Goal: Task Accomplishment & Management: Manage account settings

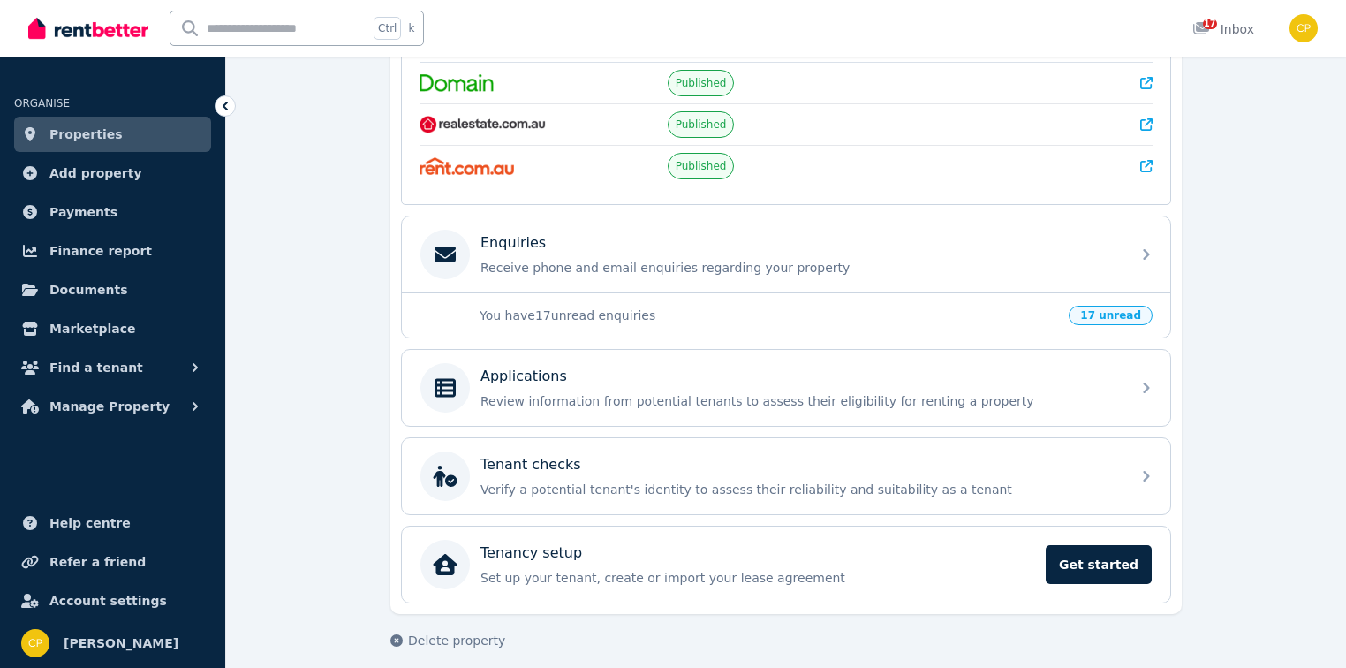
scroll to position [424, 0]
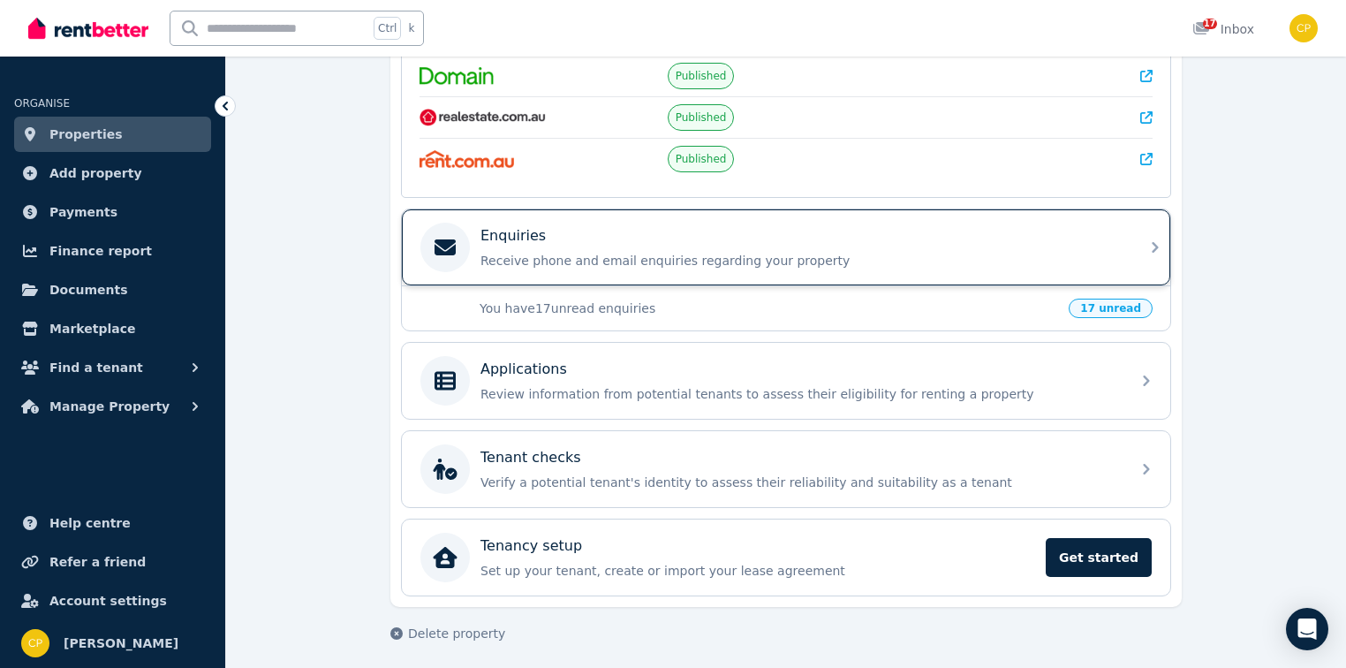
click at [537, 253] on p "Receive phone and email enquiries regarding your property" at bounding box center [799, 261] width 639 height 18
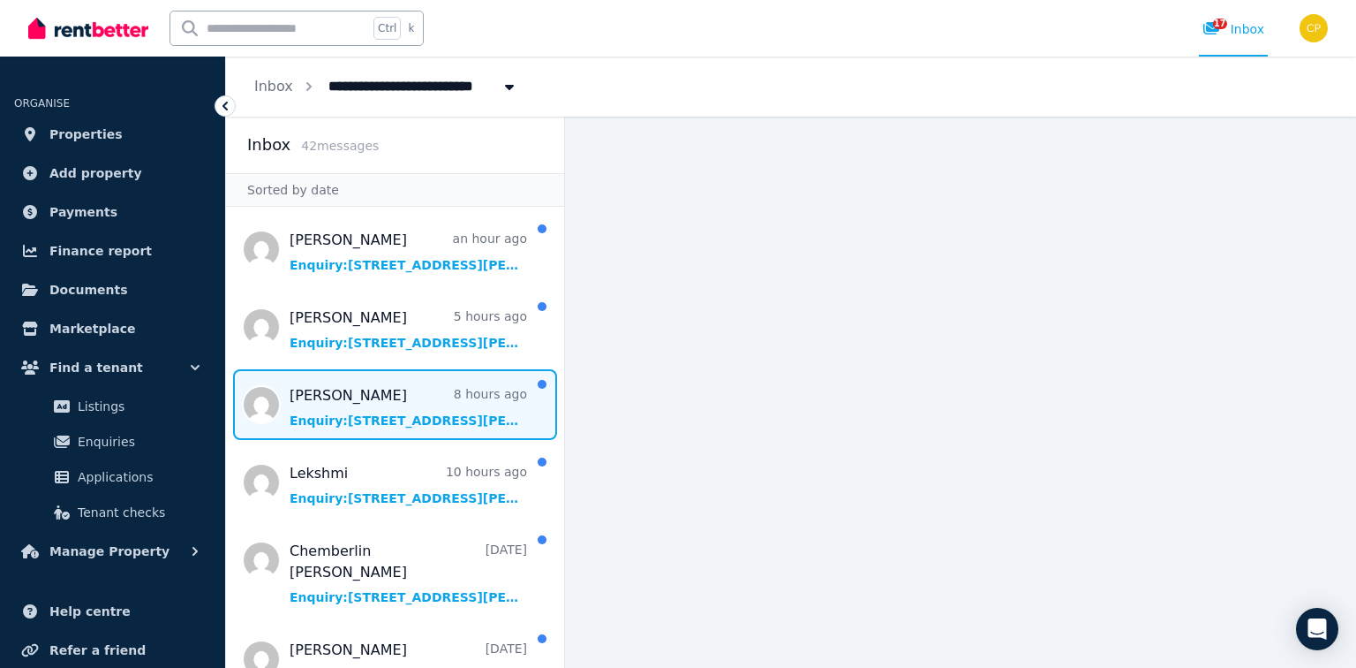
click at [329, 415] on span "Message list" at bounding box center [395, 404] width 338 height 71
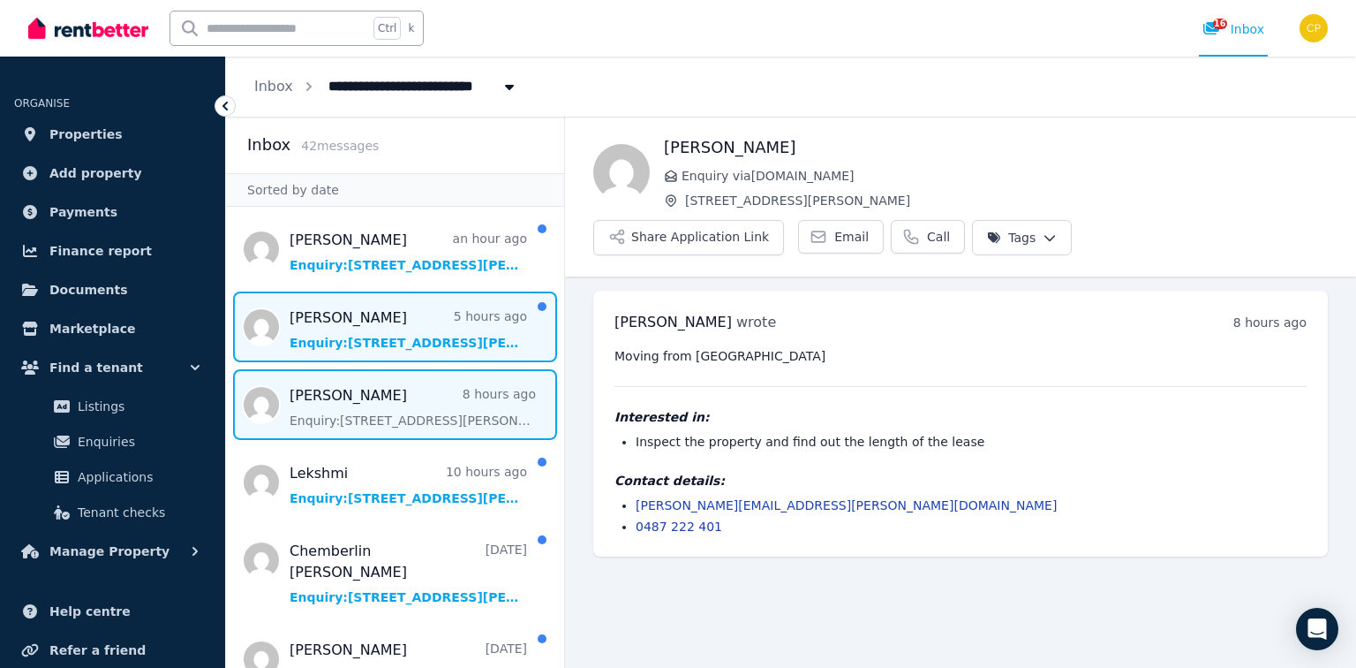
click at [382, 343] on span "Message list" at bounding box center [395, 326] width 338 height 71
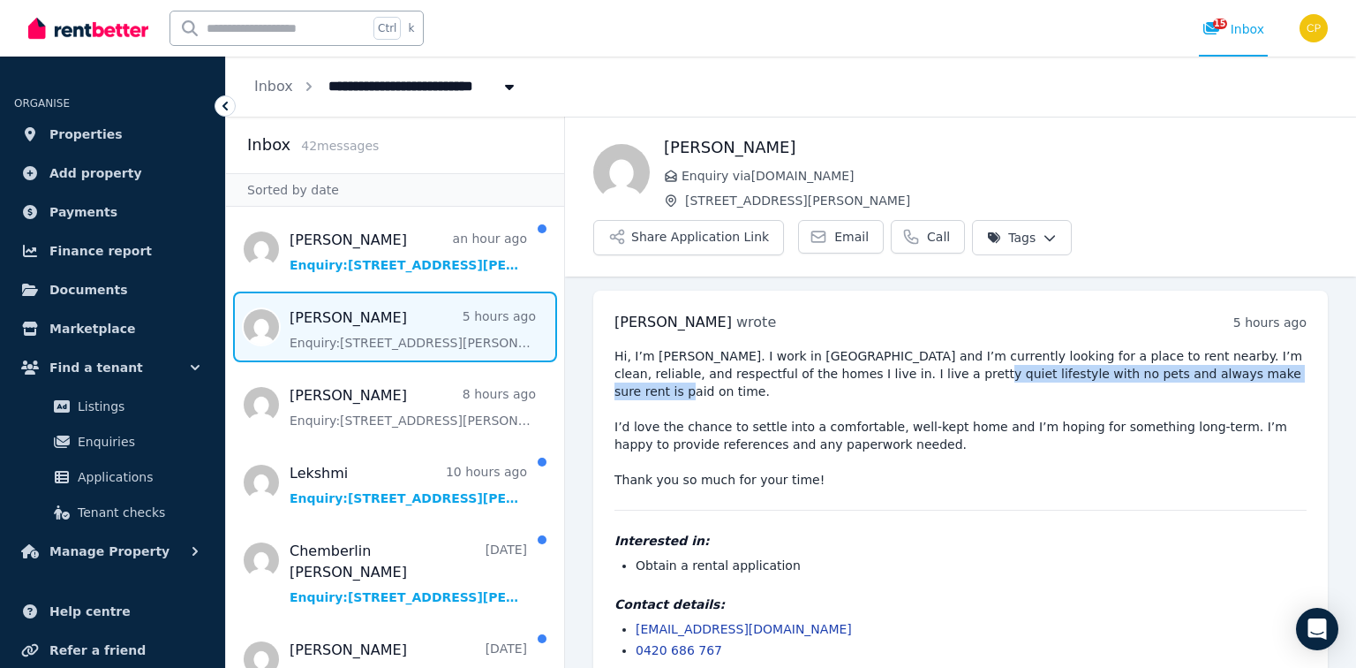
drag, startPoint x: 847, startPoint y: 321, endPoint x: 847, endPoint y: 343, distance: 21.2
click at [847, 347] on pre "Hi, I’m [PERSON_NAME]. I work in [GEOGRAPHIC_DATA] and I’m currently looking fo…" at bounding box center [961, 417] width 692 height 141
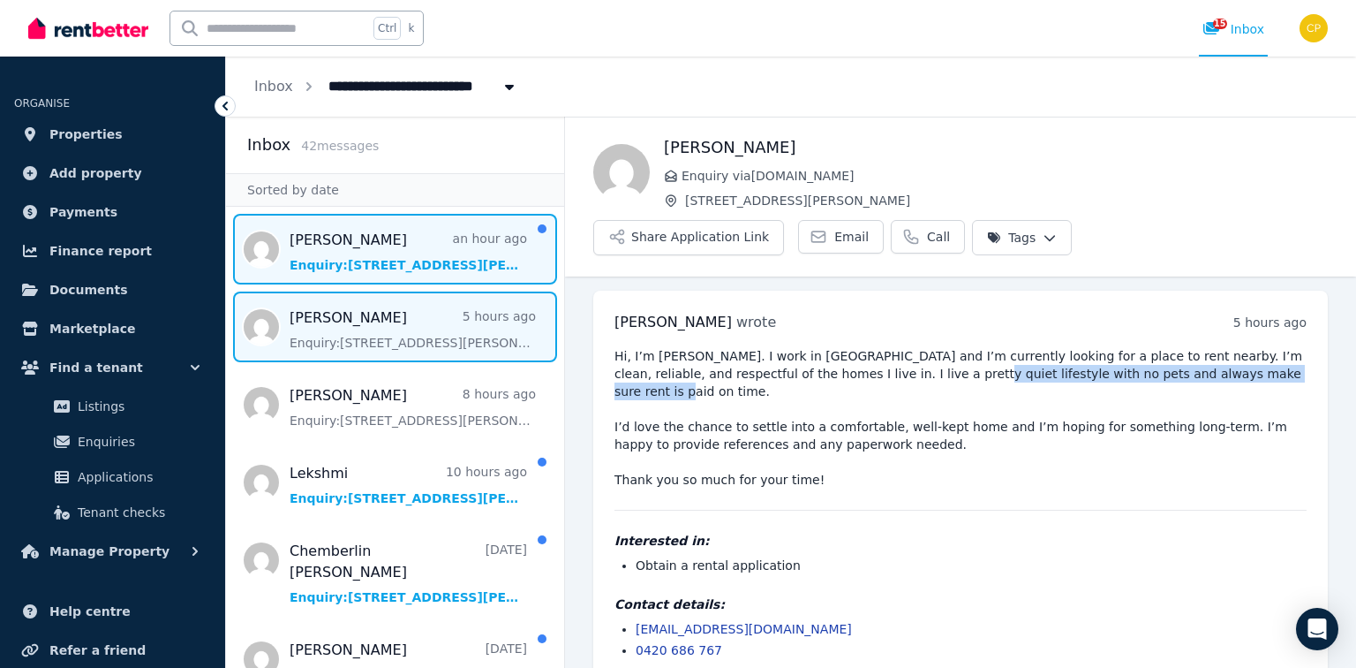
click at [389, 264] on span "Message list" at bounding box center [395, 249] width 338 height 71
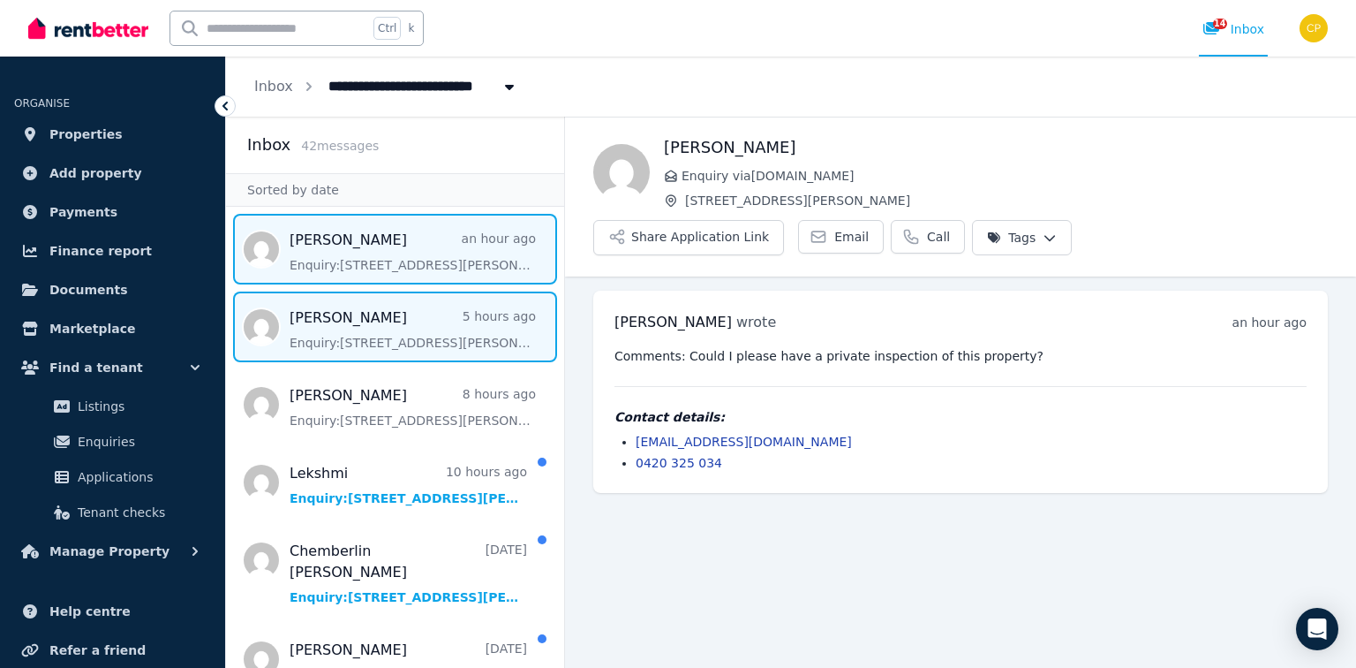
click at [405, 307] on span "Message list" at bounding box center [395, 326] width 338 height 71
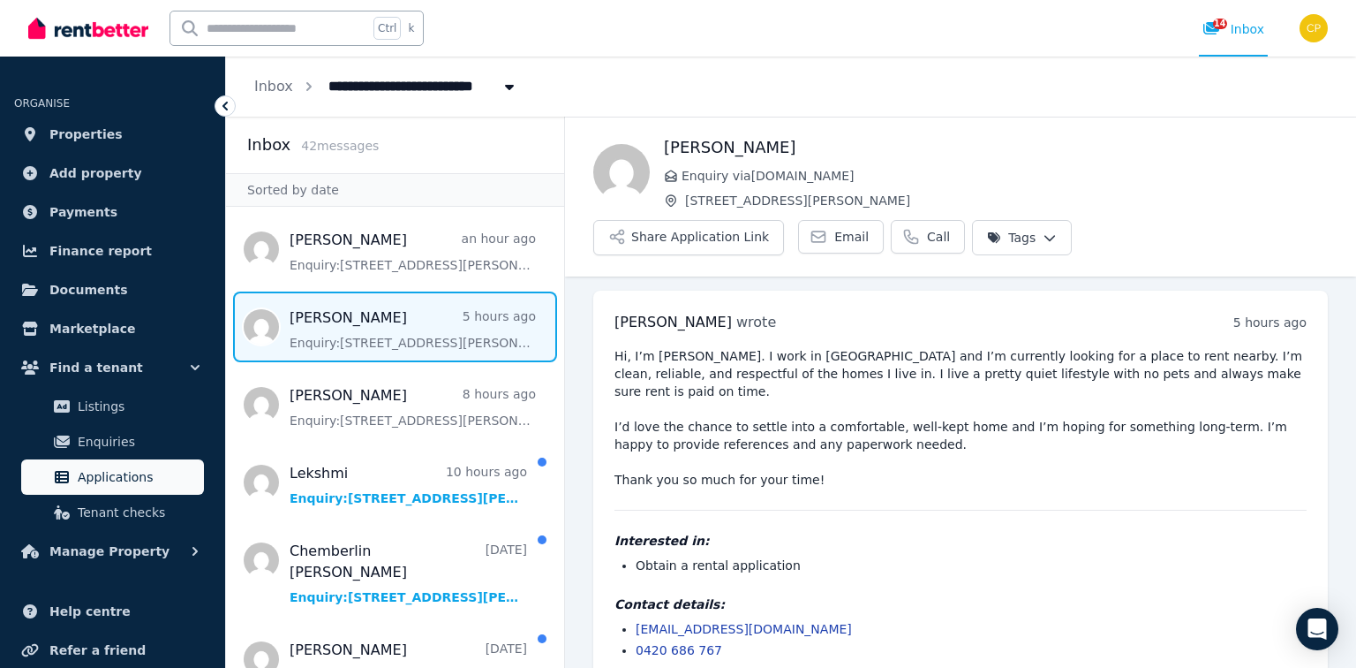
click at [125, 470] on span "Applications" at bounding box center [137, 476] width 119 height 21
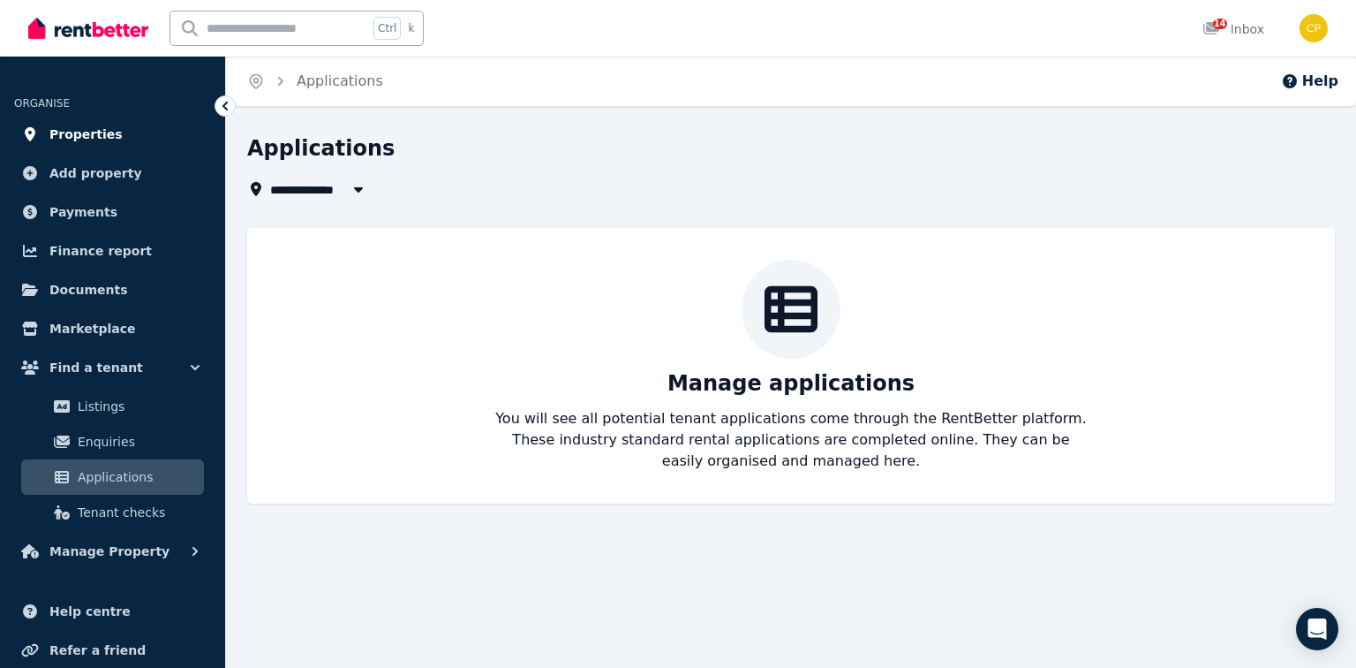
click at [66, 132] on span "Properties" at bounding box center [85, 134] width 73 height 21
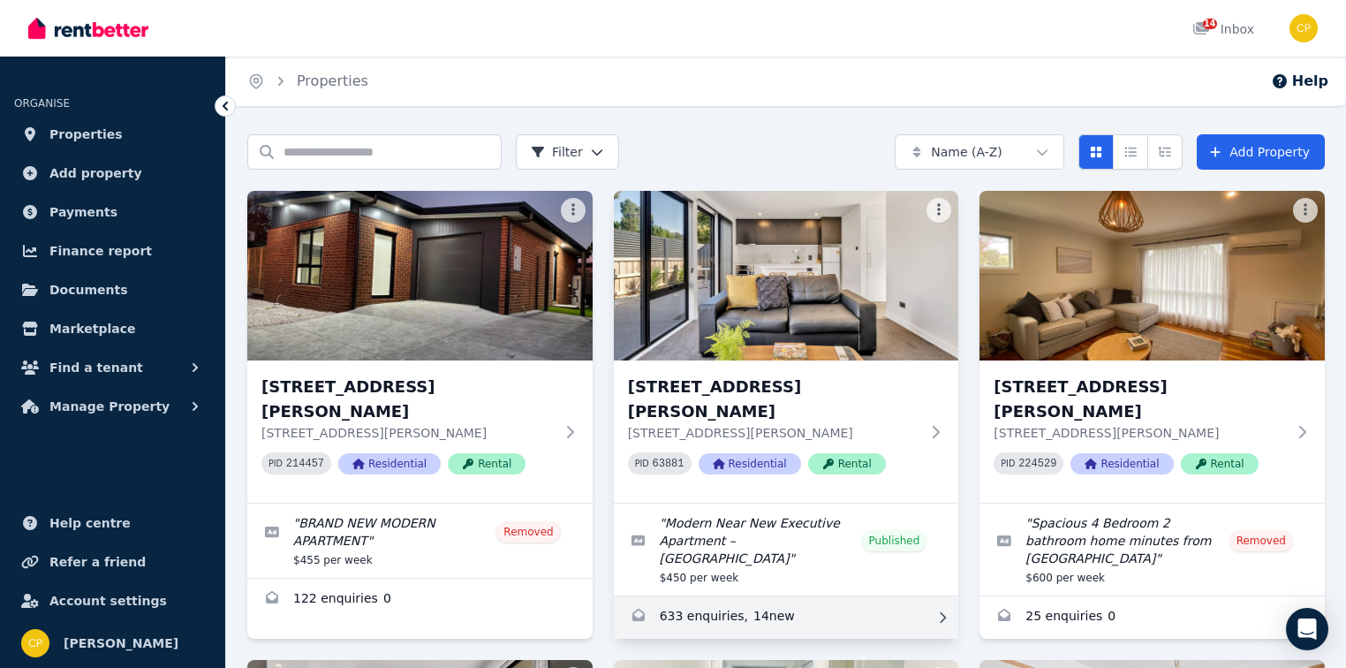
click at [704, 596] on link "Enquiries for 2/5 Vasey Street, Punchbowl" at bounding box center [786, 617] width 345 height 42
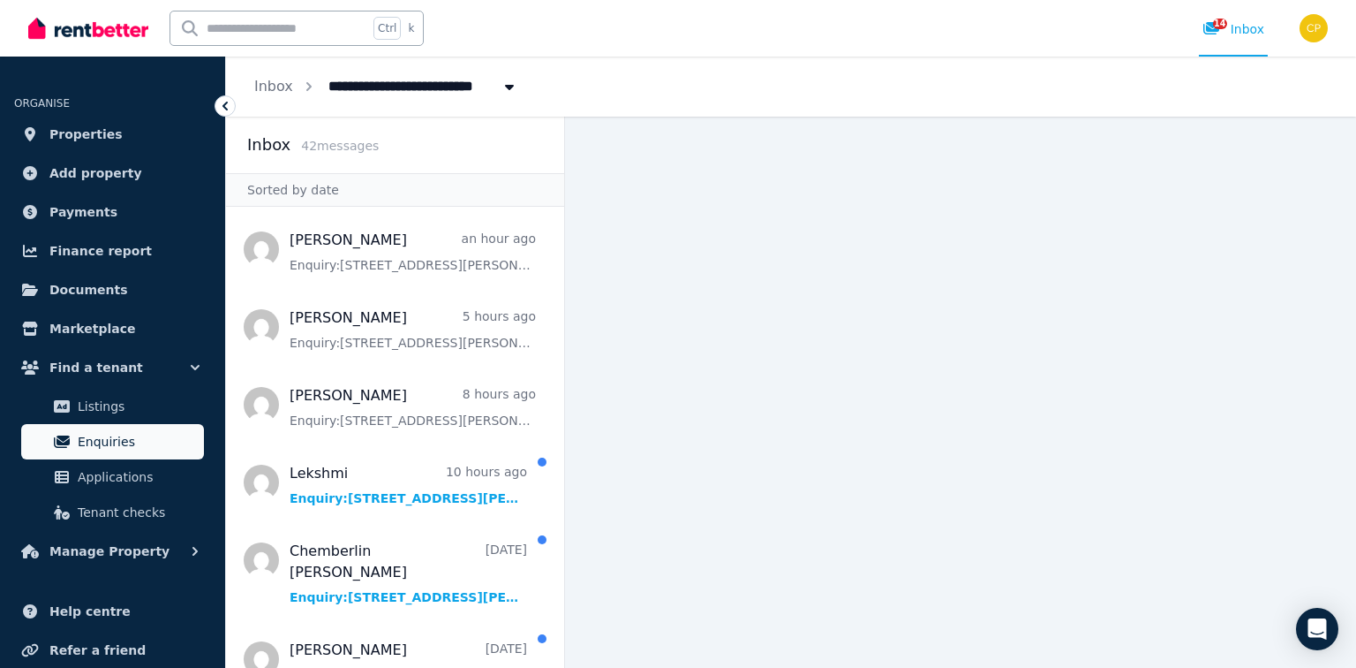
click at [117, 431] on span "Enquiries" at bounding box center [137, 441] width 119 height 21
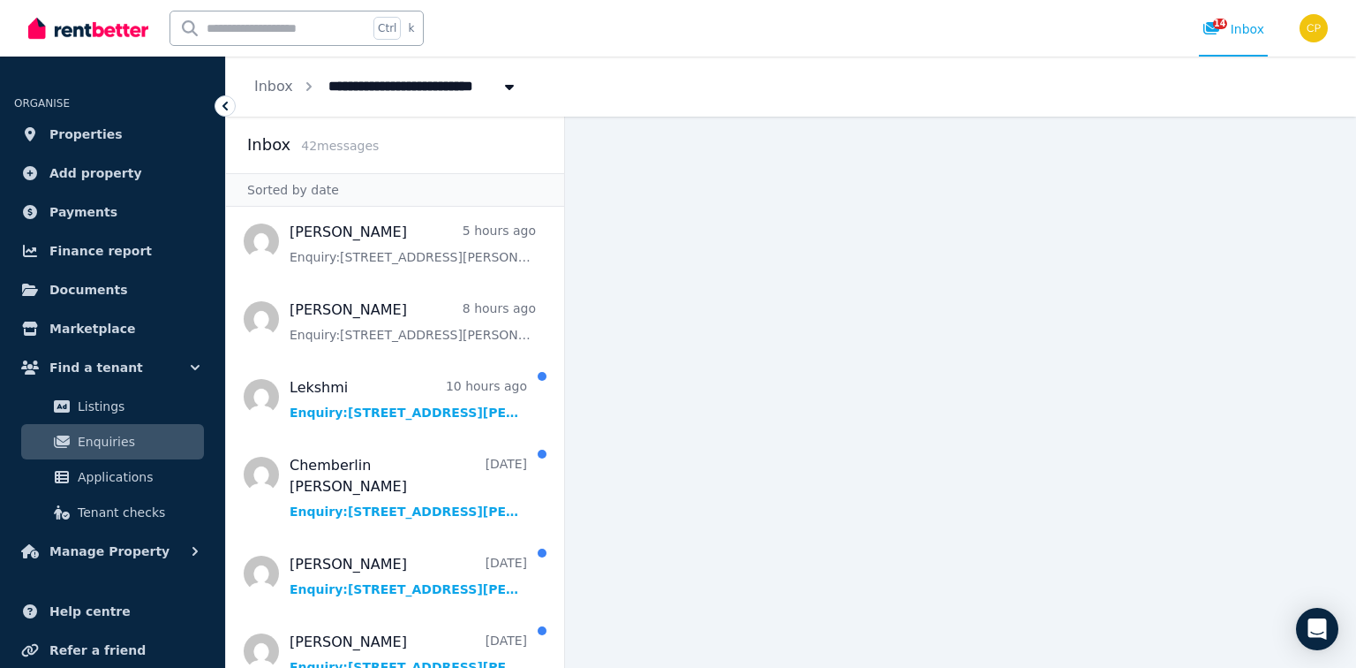
scroll to position [71, 0]
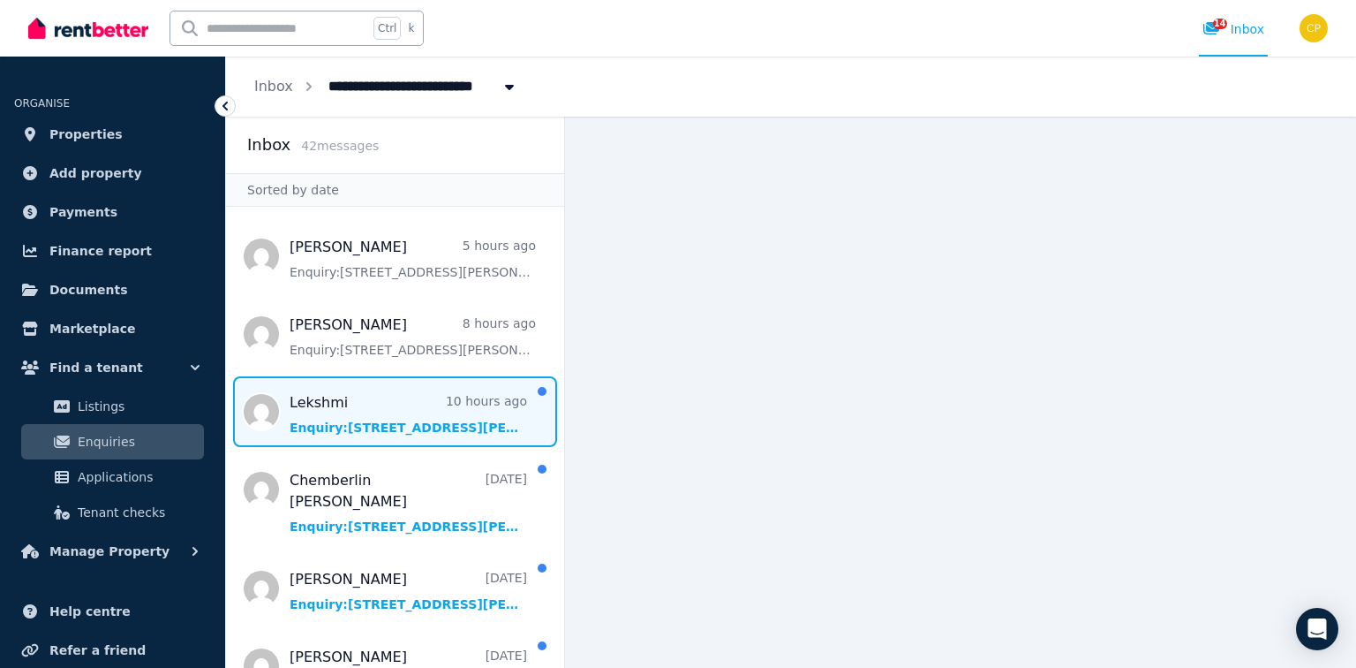
click at [446, 420] on span "Message list" at bounding box center [395, 411] width 338 height 71
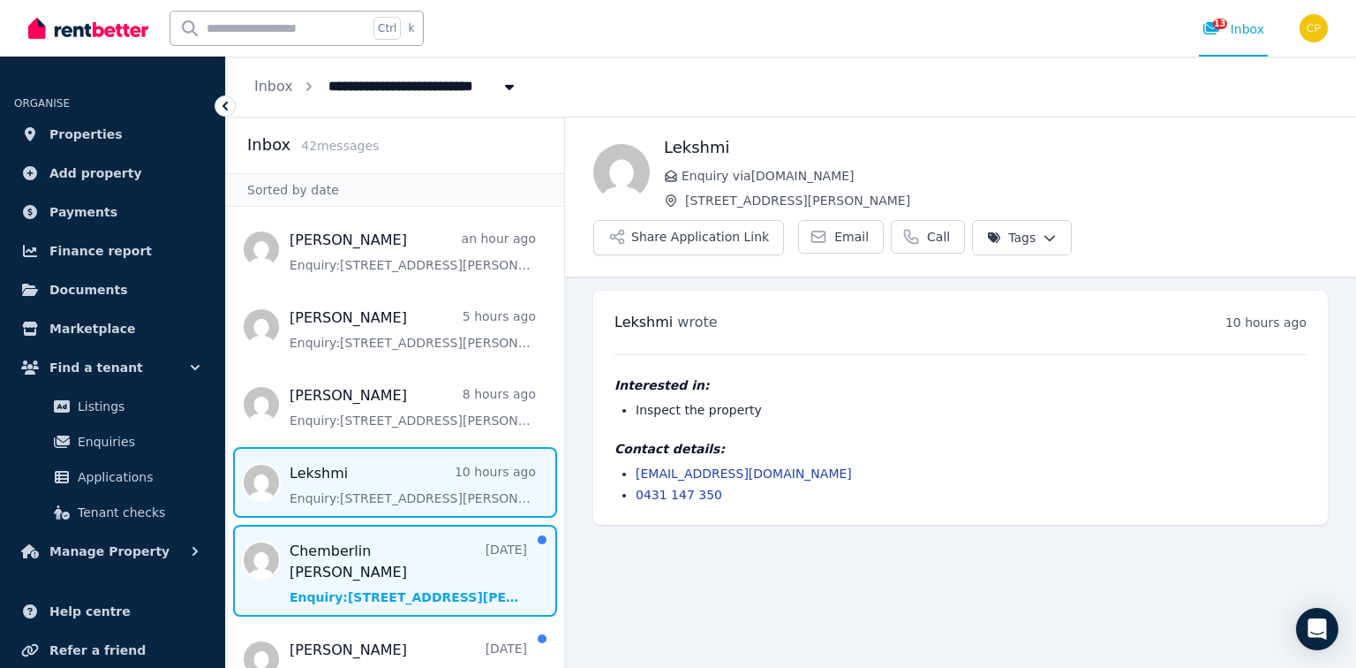
click at [430, 559] on span "Message list" at bounding box center [395, 571] width 338 height 92
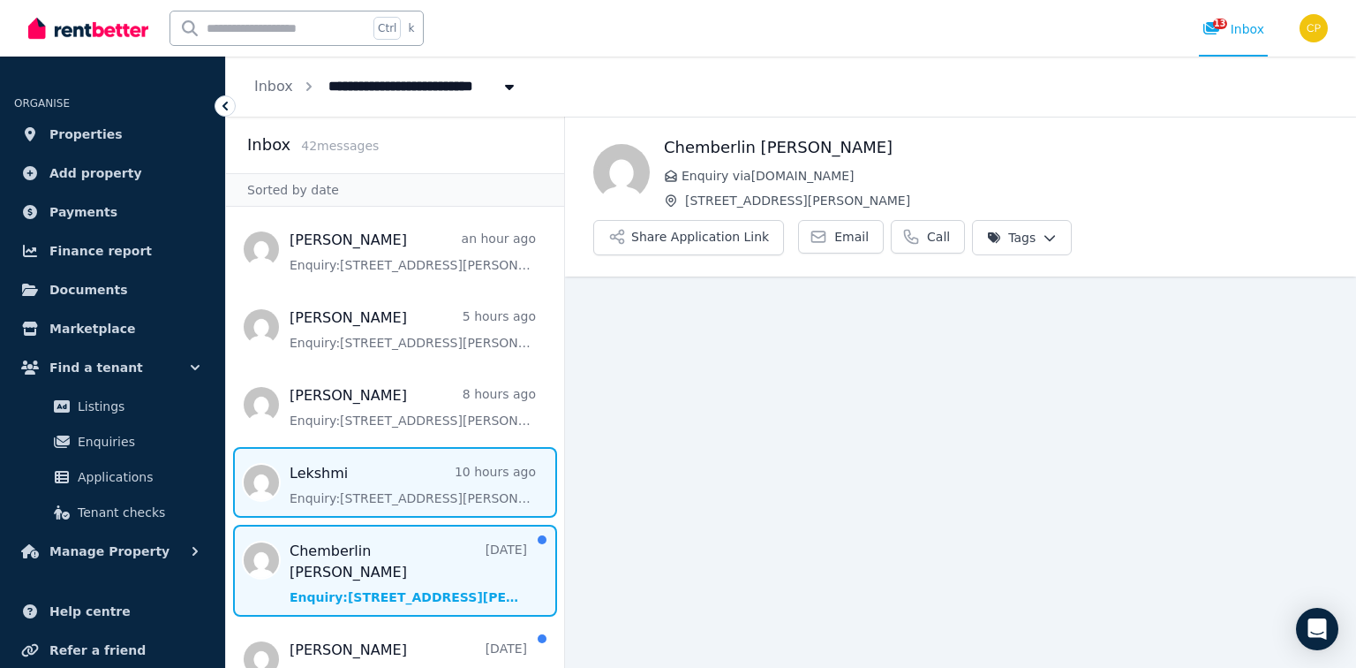
click at [423, 492] on span "Message list" at bounding box center [395, 482] width 338 height 71
